Goal: Obtain resource: Obtain resource

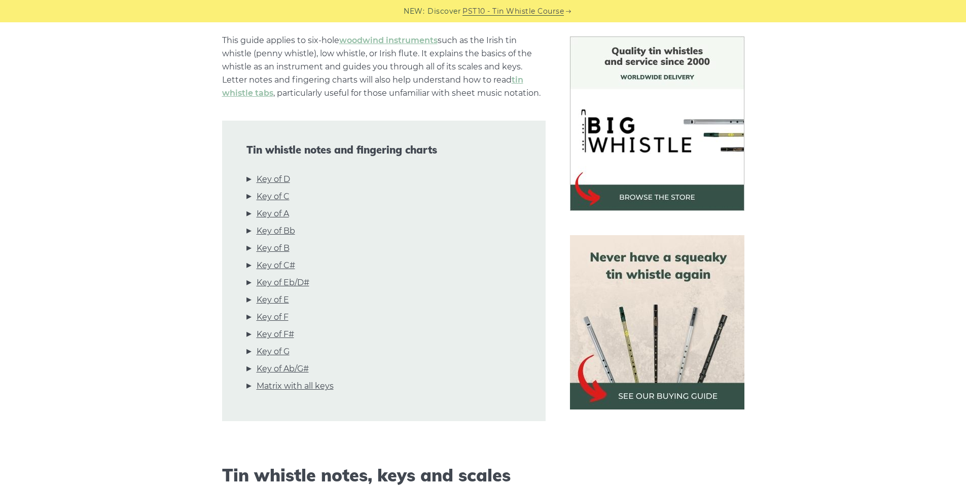
scroll to position [254, 0]
click at [283, 179] on link "Key of D" at bounding box center [273, 179] width 33 height 13
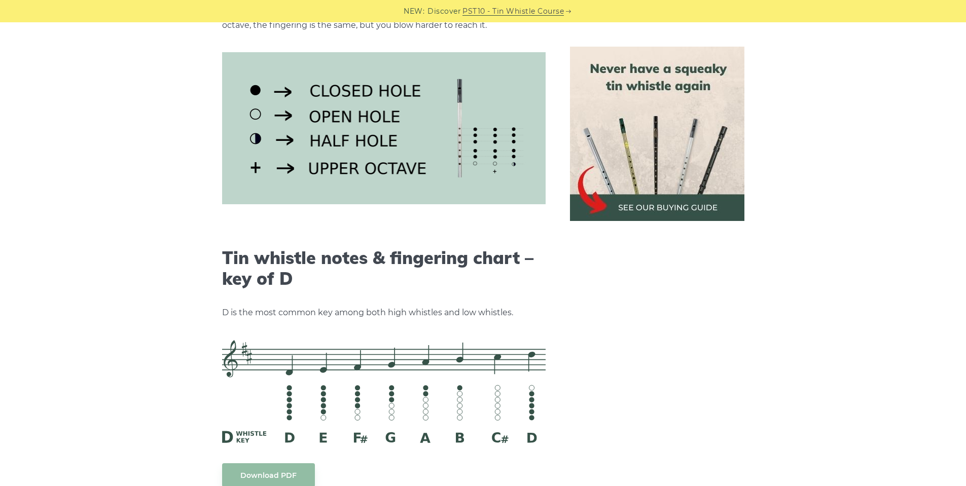
scroll to position [1465, 0]
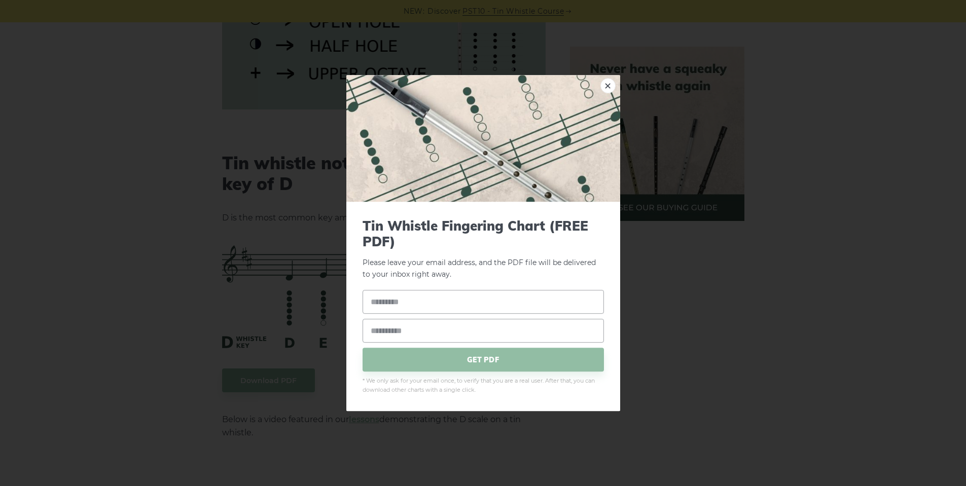
click at [436, 307] on input "text" at bounding box center [483, 303] width 241 height 24
type input "*****"
type input "**********"
click at [486, 366] on span "GET PDF" at bounding box center [483, 360] width 241 height 24
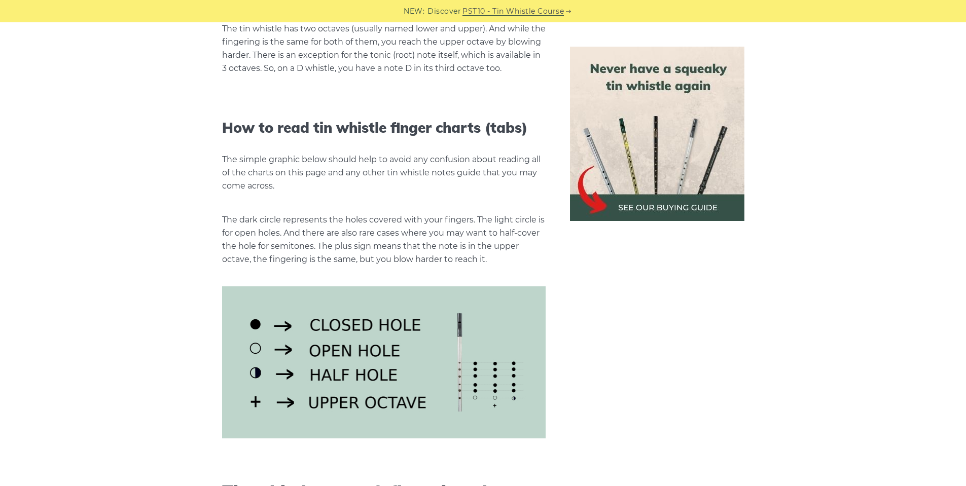
scroll to position [1110, 0]
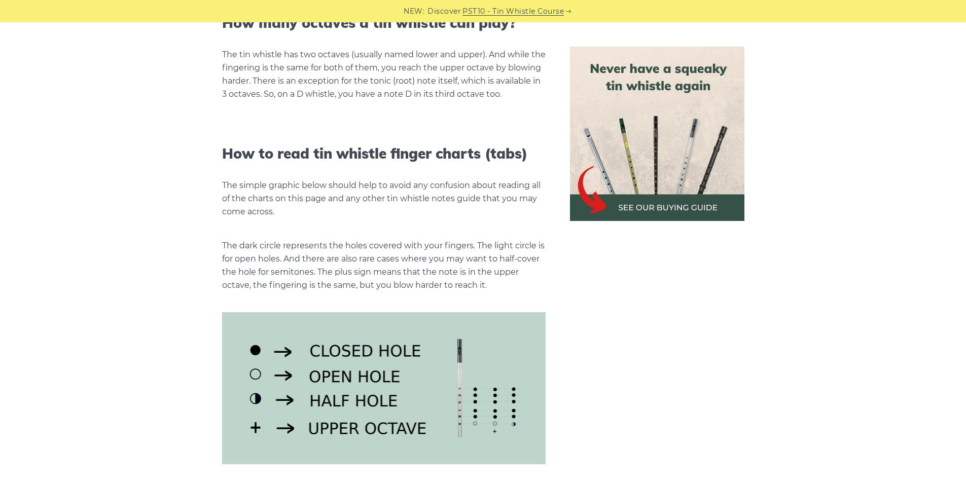
click at [678, 201] on img at bounding box center [657, 134] width 174 height 174
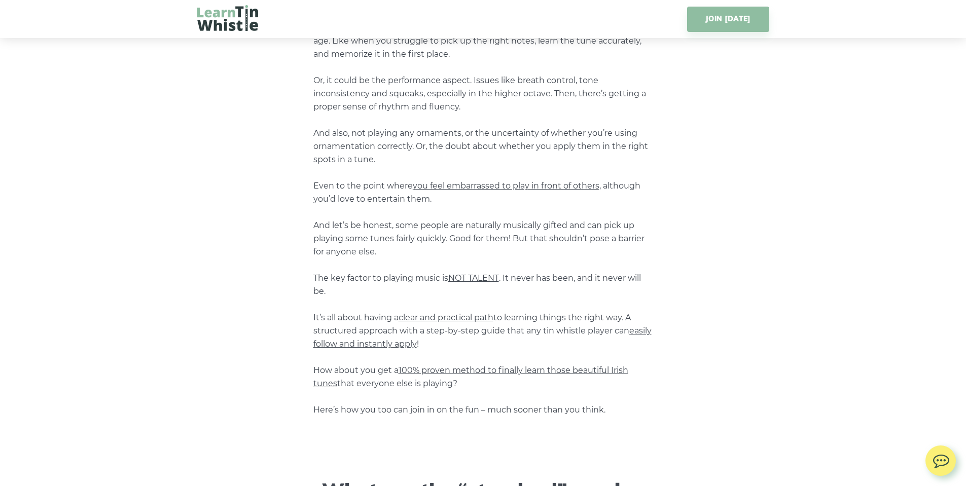
scroll to position [558, 0]
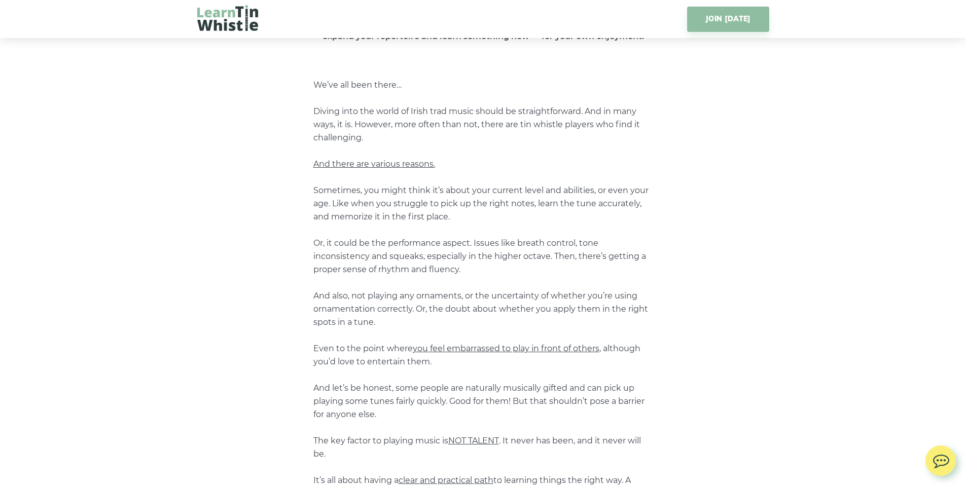
click at [239, 25] on img at bounding box center [227, 18] width 61 height 26
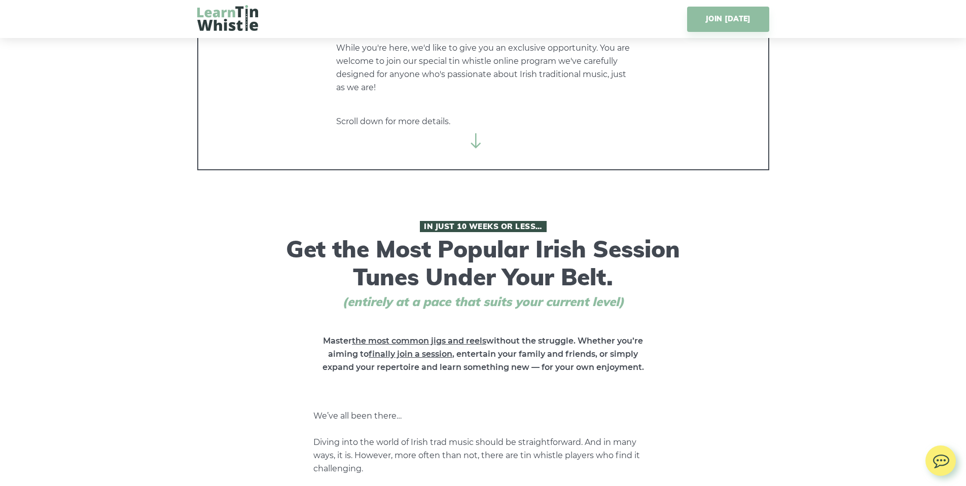
scroll to position [0, 0]
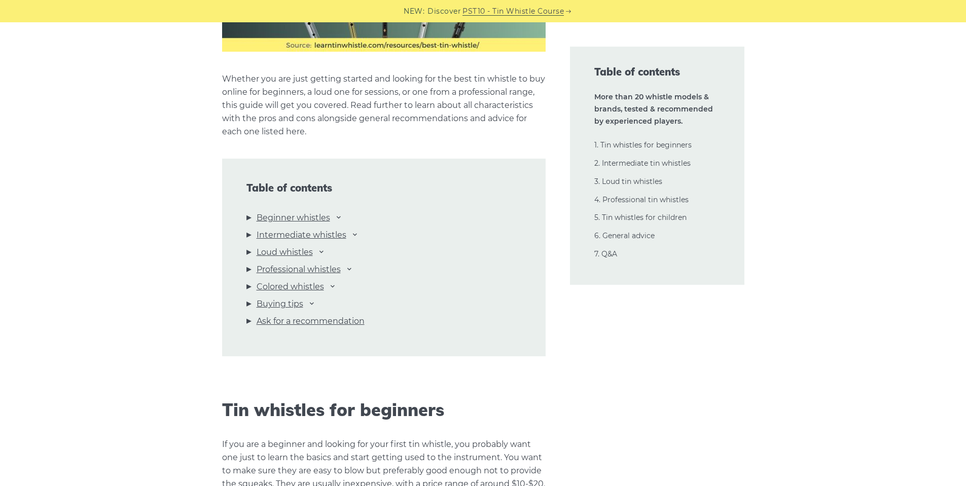
scroll to position [1065, 0]
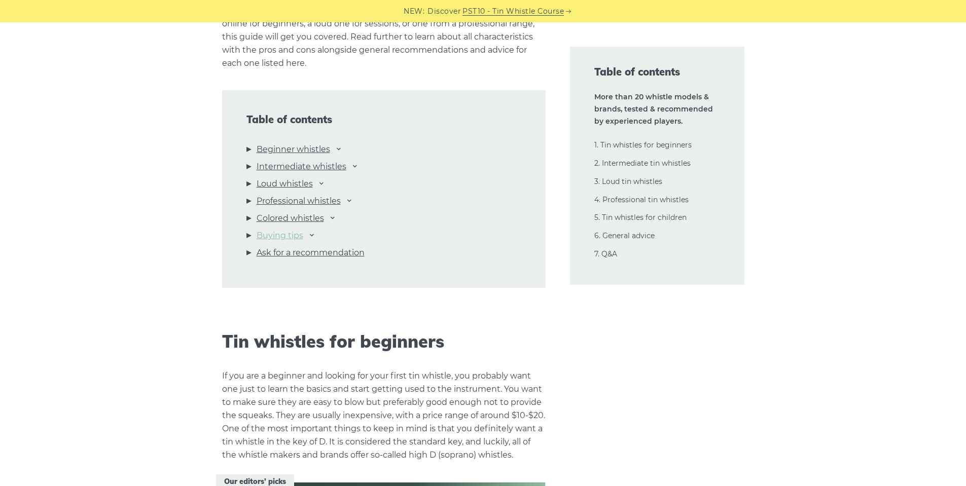
click at [285, 237] on link "Buying tips" at bounding box center [280, 235] width 47 height 13
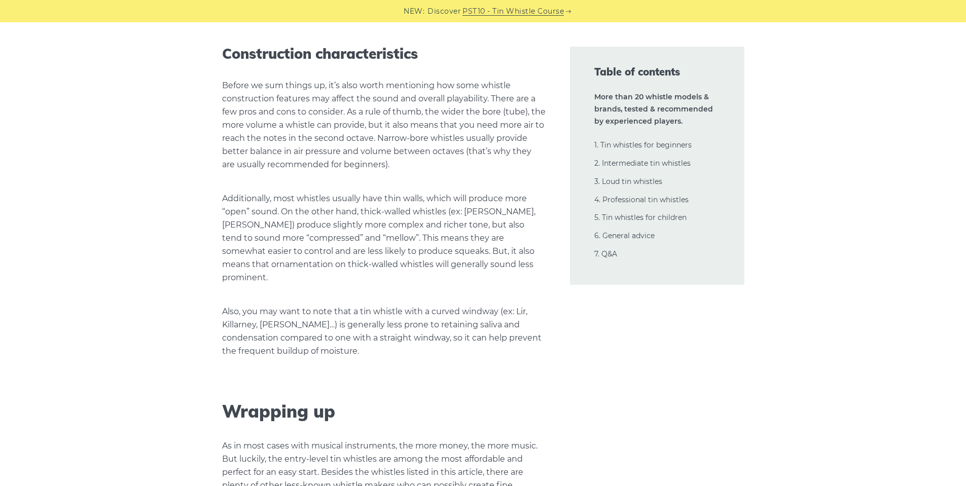
scroll to position [22988, 0]
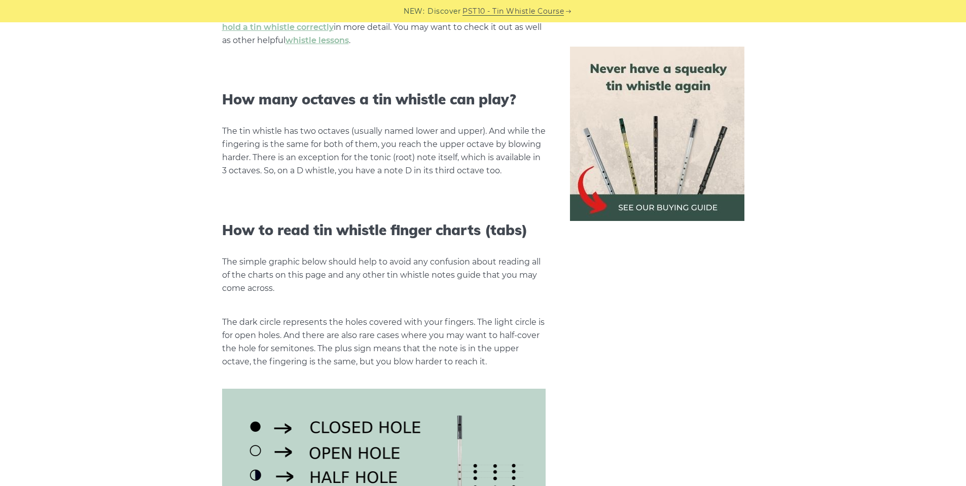
scroll to position [958, 0]
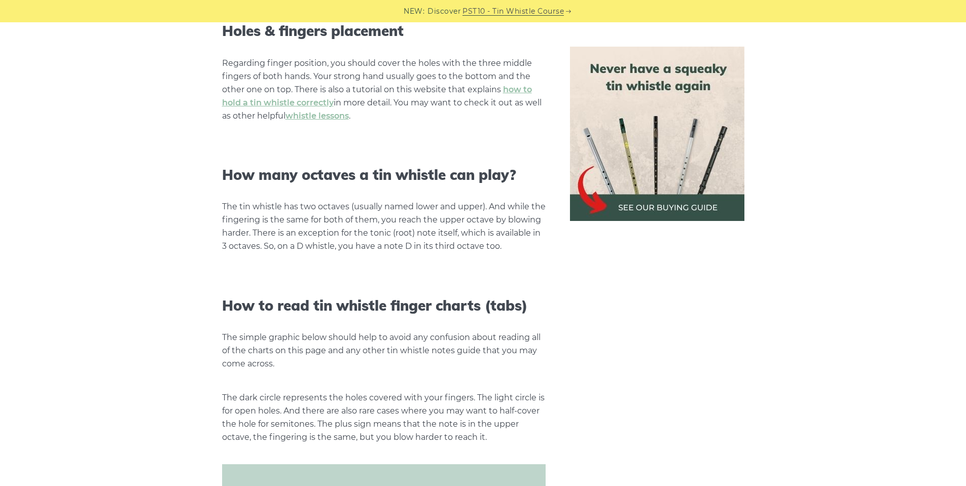
click at [672, 172] on img at bounding box center [657, 134] width 174 height 174
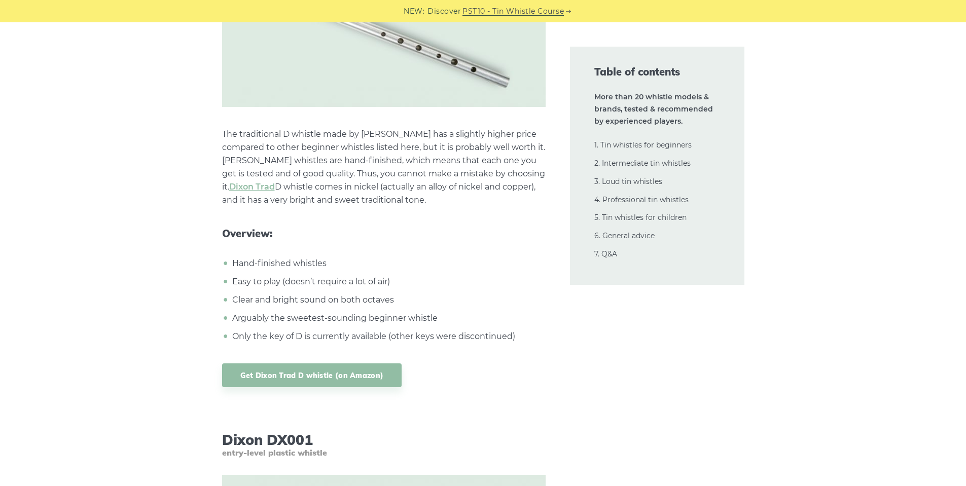
scroll to position [4464, 0]
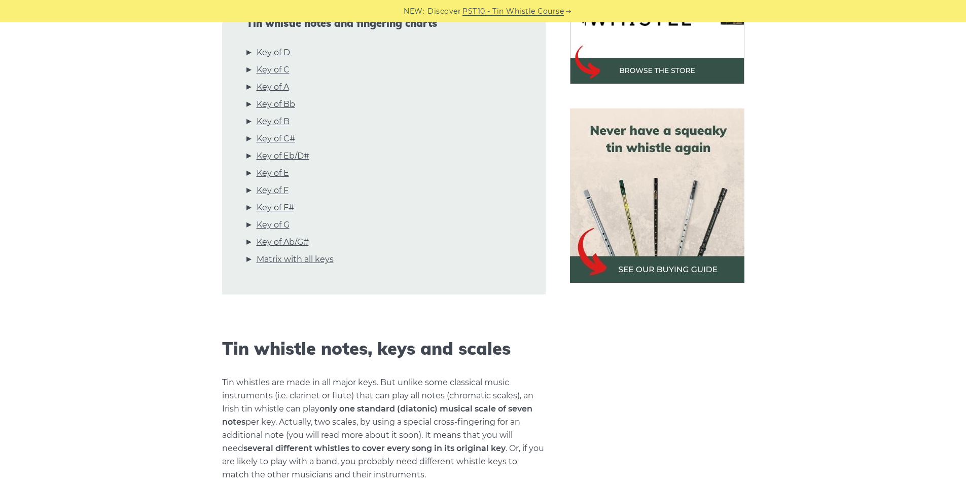
scroll to position [355, 0]
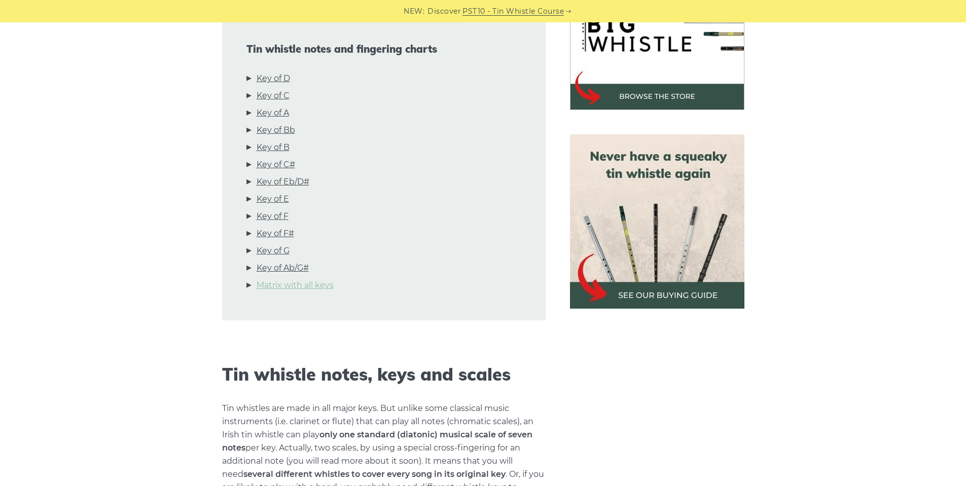
click at [315, 286] on link "Matrix with all keys" at bounding box center [295, 285] width 77 height 13
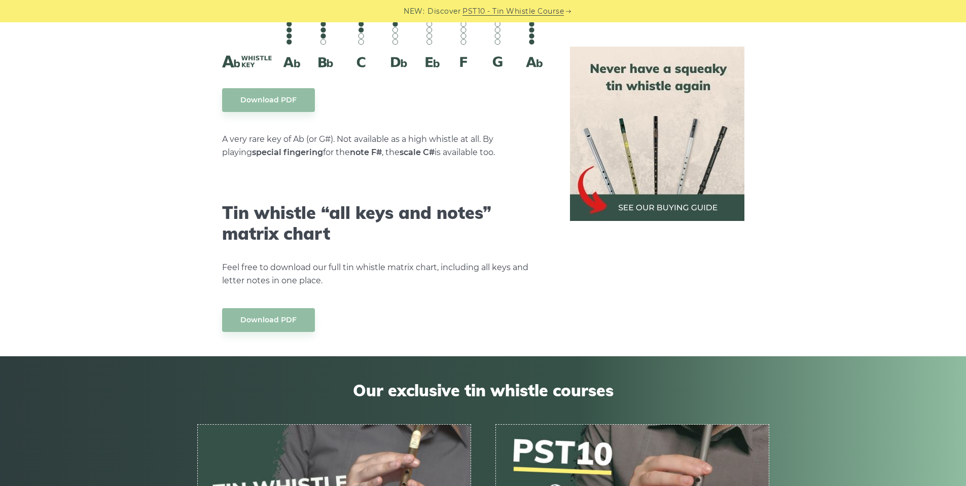
scroll to position [5638, 0]
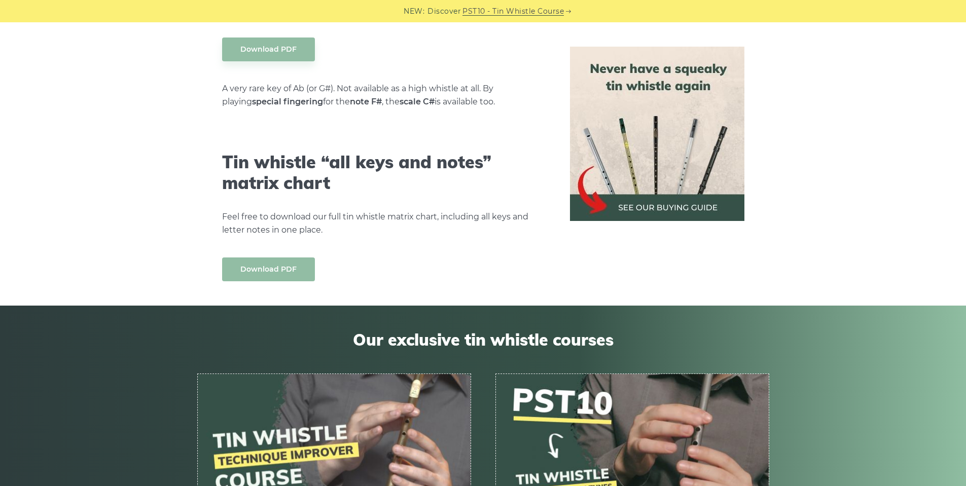
click at [293, 258] on link "Download PDF" at bounding box center [268, 270] width 93 height 24
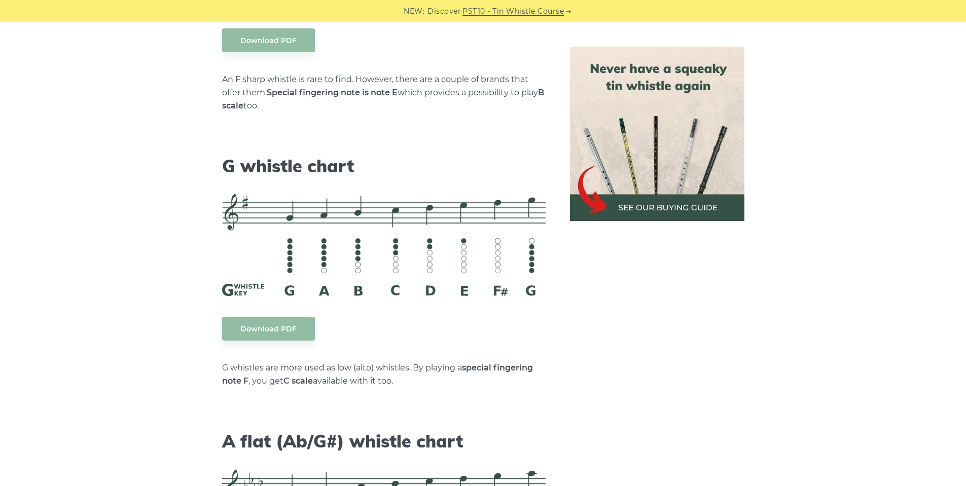
scroll to position [5080, 0]
